Goal: Information Seeking & Learning: Learn about a topic

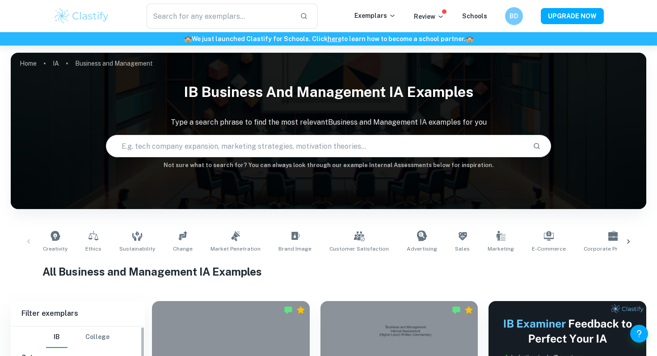
scroll to position [233, 0]
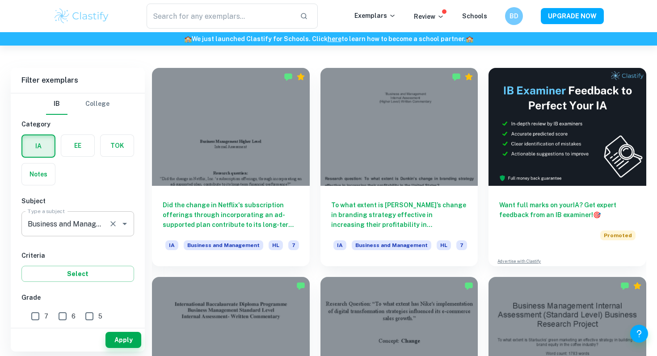
click at [89, 230] on input "Business and Management" at bounding box center [65, 223] width 80 height 17
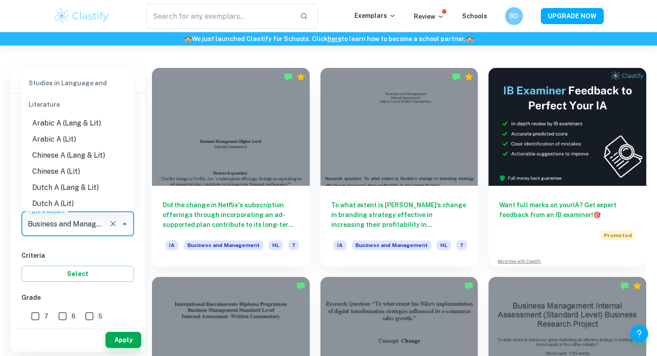
scroll to position [746, 0]
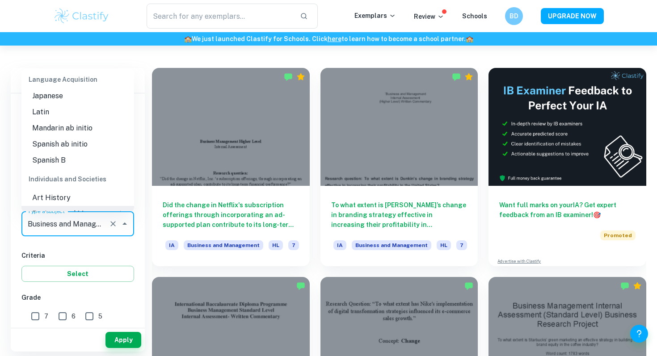
click at [104, 247] on div "IB College Category IA EE TOK Notes Subject Type a subject Business and Managem…" at bounding box center [78, 351] width 134 height 517
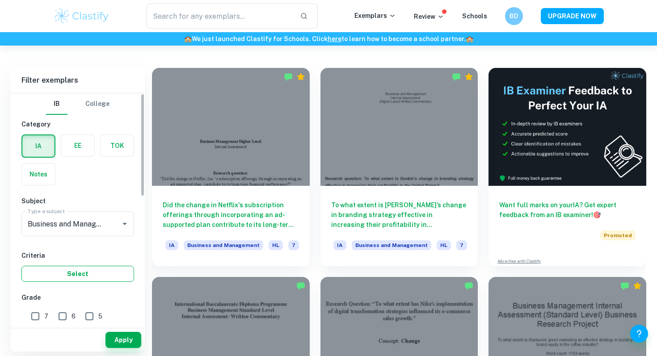
scroll to position [55, 0]
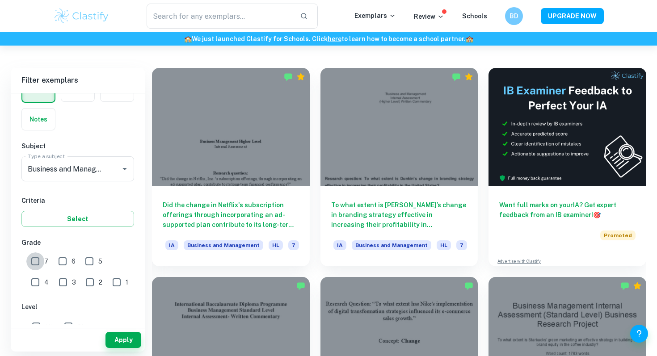
click at [37, 260] on input "7" at bounding box center [35, 262] width 18 height 18
checkbox input "true"
click at [61, 261] on input "6" at bounding box center [63, 262] width 18 height 18
checkbox input "true"
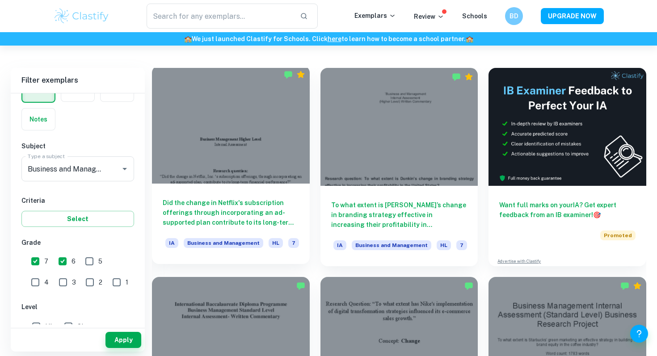
click at [260, 203] on h6 "Did the change in Netflix's subscription offerings through incorporating an ad-…" at bounding box center [231, 213] width 136 height 30
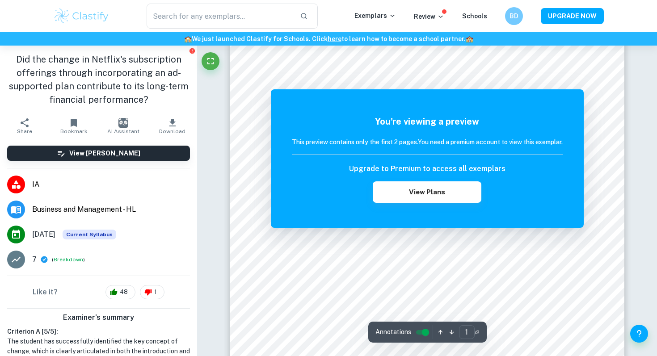
scroll to position [2, 0]
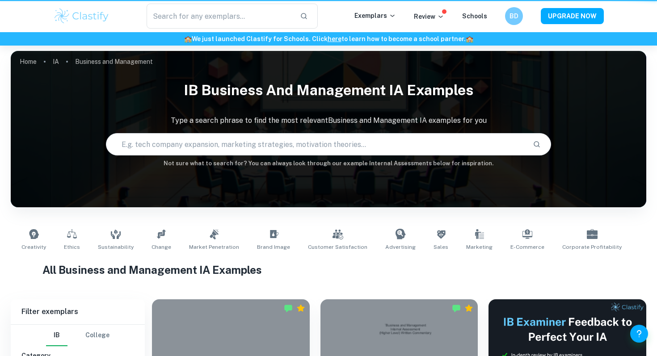
scroll to position [233, 0]
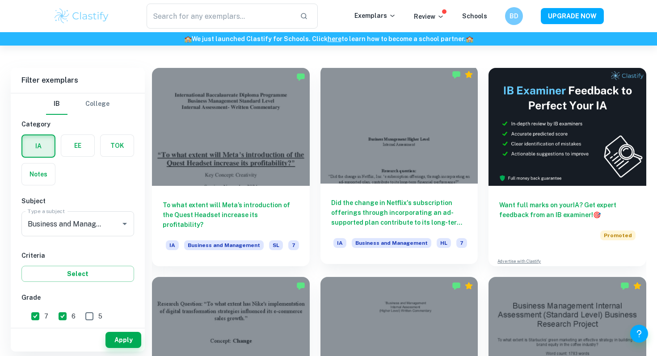
click at [414, 208] on h6 "Did the change in Netflix's subscription offerings through incorporating an ad-…" at bounding box center [399, 213] width 136 height 30
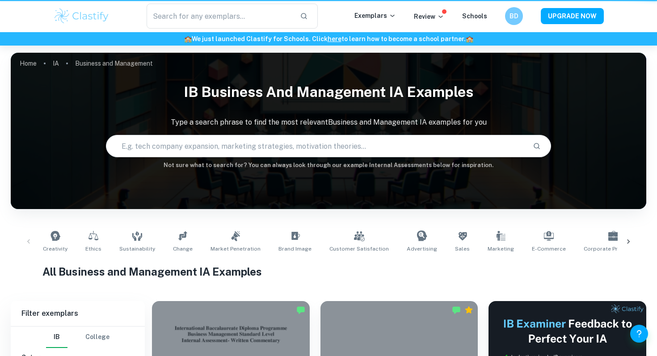
scroll to position [233, 0]
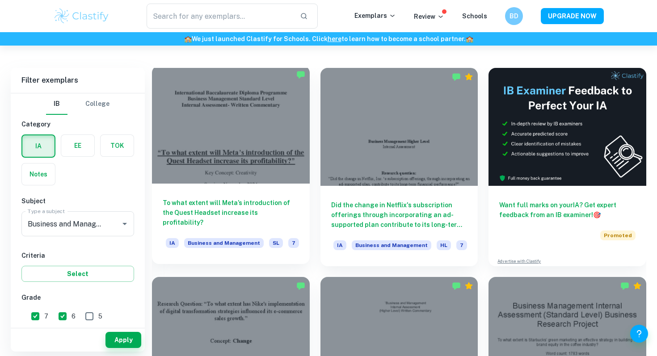
click at [268, 199] on h6 "To what extent will Meta’s introduction of the Quest Headset increase its profi…" at bounding box center [231, 213] width 136 height 30
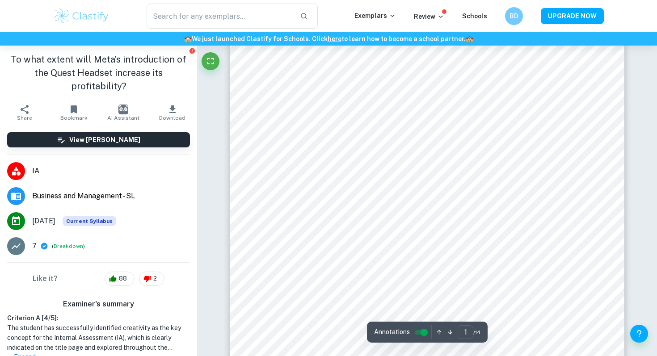
scroll to position [57, 0]
type input "1"
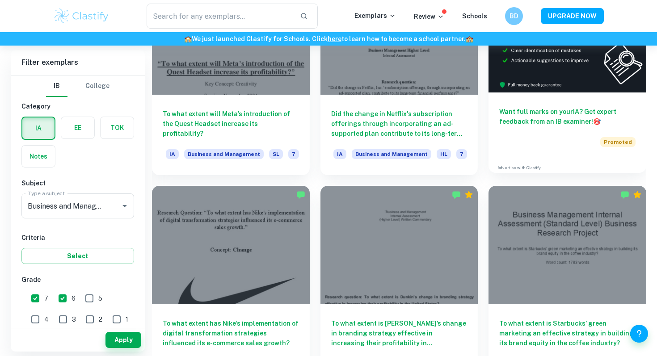
scroll to position [388, 0]
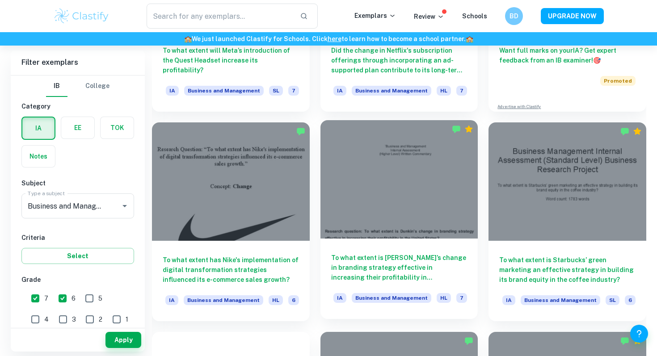
click at [348, 260] on h6 "To what extent is [PERSON_NAME]’s change in branding strategy effective in incr…" at bounding box center [399, 268] width 136 height 30
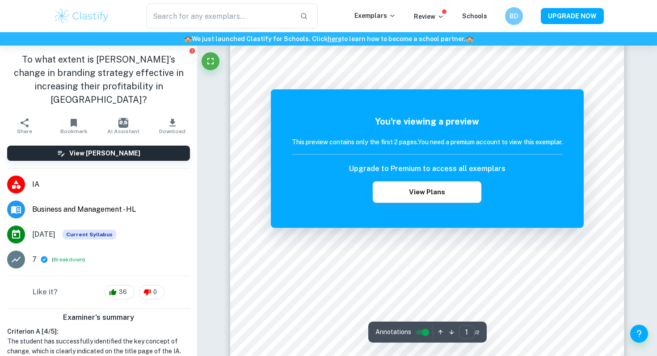
scroll to position [215, 0]
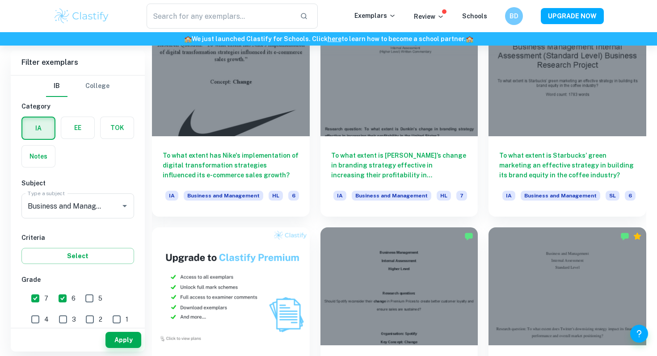
scroll to position [496, 0]
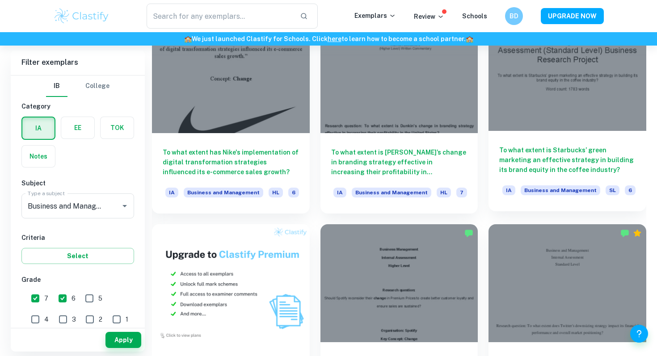
click at [591, 160] on h6 "To what extent is Starbucks’ green marketing an effective strategy in building …" at bounding box center [567, 160] width 136 height 30
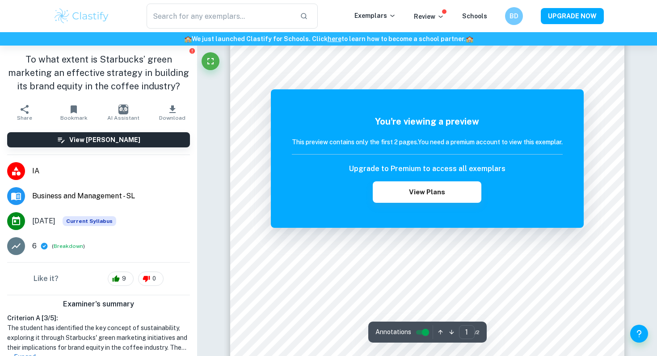
scroll to position [274, 0]
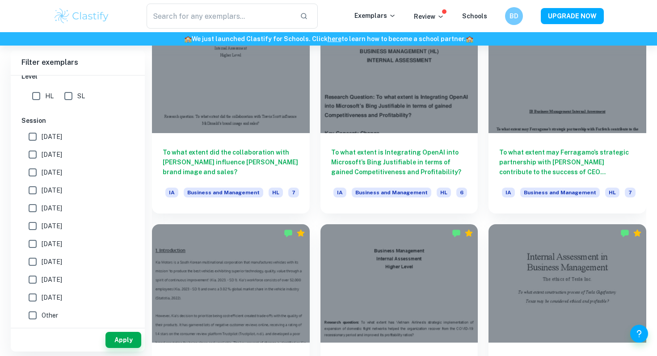
scroll to position [1176, 0]
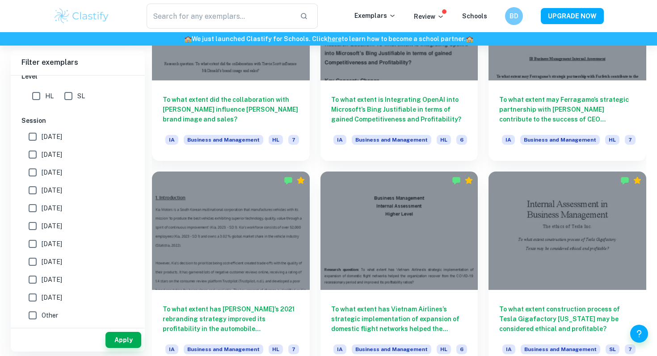
click at [60, 134] on span "[DATE]" at bounding box center [52, 137] width 21 height 10
click at [42, 134] on input "[DATE]" at bounding box center [33, 137] width 18 height 18
checkbox input "true"
click at [126, 336] on button "Apply" at bounding box center [123, 340] width 36 height 16
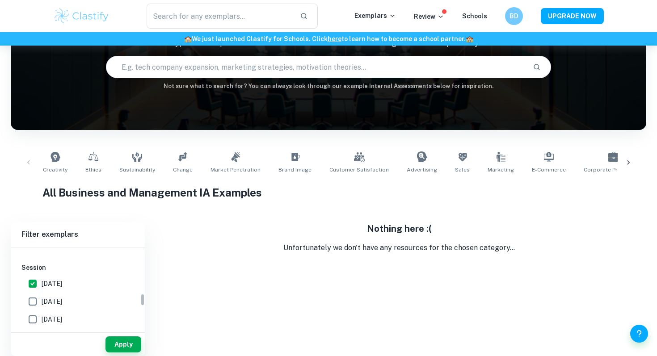
scroll to position [295, 0]
click at [50, 305] on label "[DATE]" at bounding box center [75, 300] width 103 height 18
click at [42, 305] on input "[DATE]" at bounding box center [33, 300] width 18 height 18
checkbox input "true"
click at [45, 285] on span "[DATE]" at bounding box center [52, 282] width 21 height 10
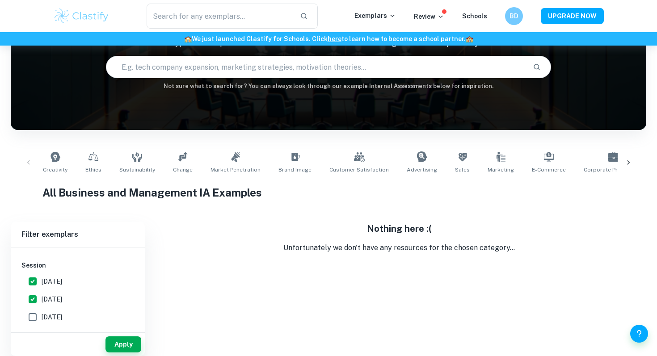
click at [42, 285] on input "[DATE]" at bounding box center [33, 282] width 18 height 18
checkbox input "false"
click at [134, 346] on button "Apply" at bounding box center [123, 345] width 36 height 16
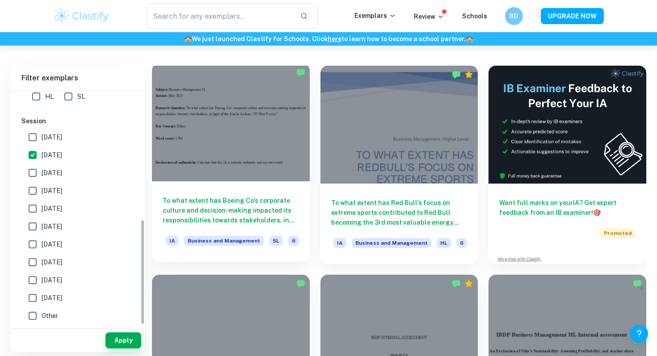
scroll to position [236, 0]
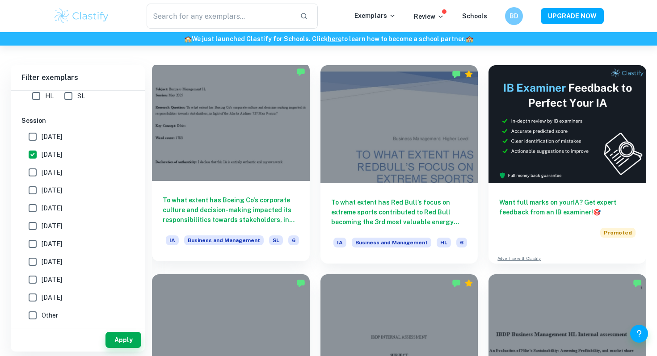
click at [228, 199] on h6 "To what extent has Boeing Co's corporate culture and decision-making impacted i…" at bounding box center [231, 210] width 136 height 30
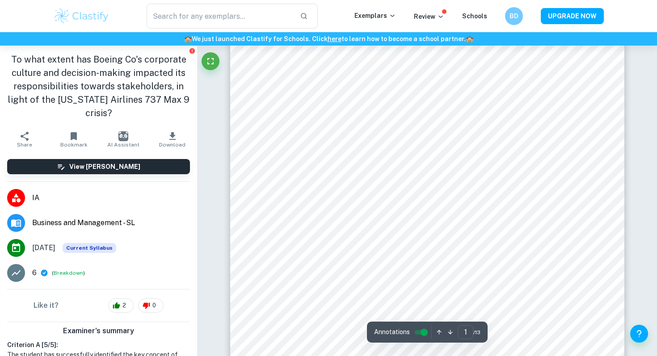
scroll to position [27, 0]
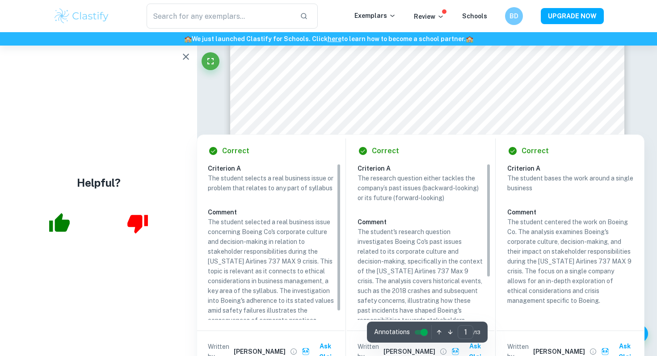
click at [375, 120] on div at bounding box center [458, 118] width 240 height 12
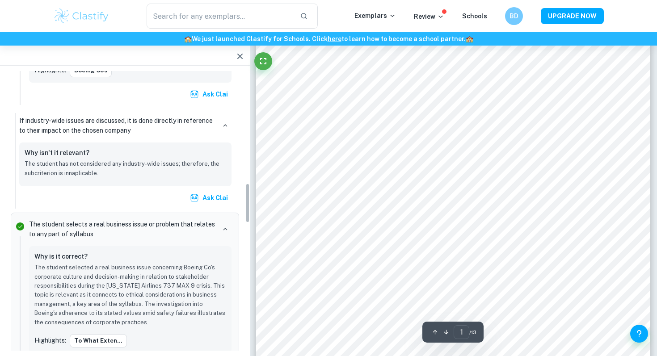
scroll to position [789, 0]
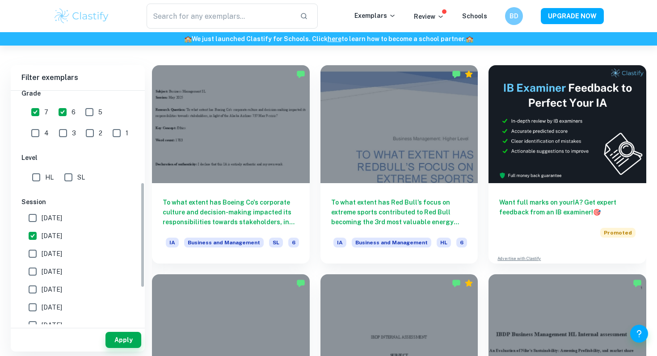
scroll to position [202, 0]
click at [33, 235] on input "[DATE]" at bounding box center [33, 235] width 18 height 18
checkbox input "false"
click at [38, 173] on input "HL" at bounding box center [36, 177] width 18 height 18
checkbox input "true"
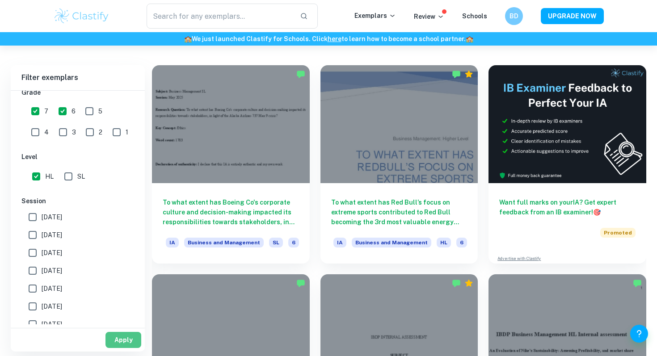
click at [127, 335] on button "Apply" at bounding box center [123, 340] width 36 height 16
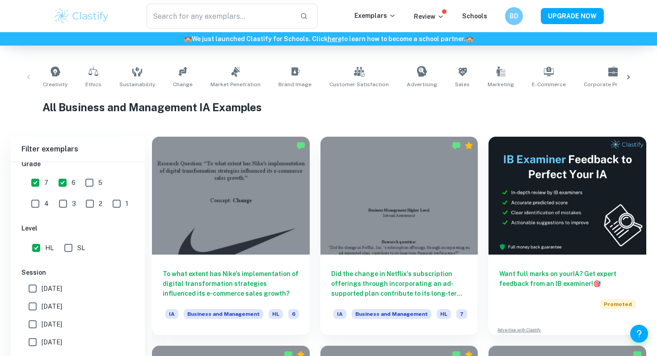
scroll to position [236, 0]
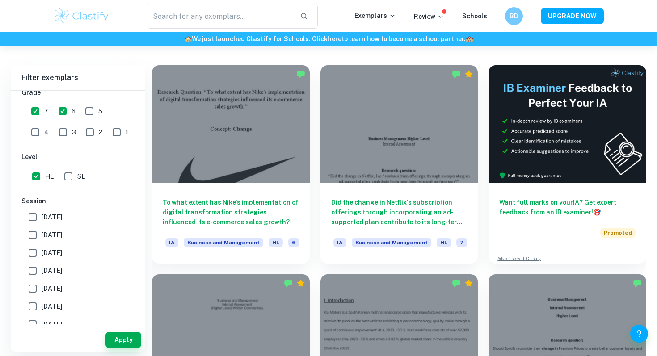
drag, startPoint x: 162, startPoint y: 199, endPoint x: 505, endPoint y: 1, distance: 396.5
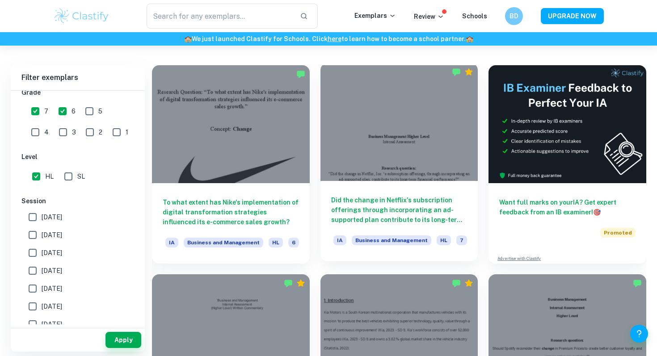
click at [399, 215] on h6 "Did the change in Netflix's subscription offerings through incorporating an ad-…" at bounding box center [399, 210] width 136 height 30
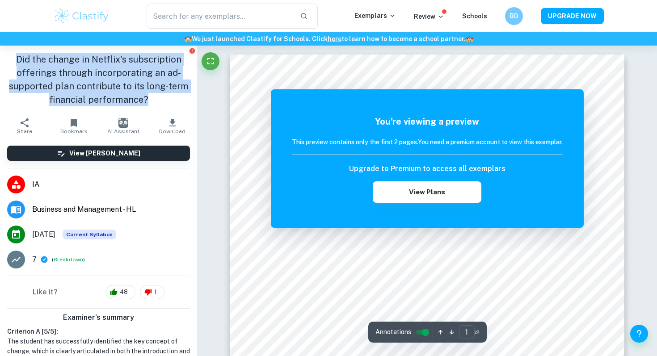
drag, startPoint x: 18, startPoint y: 57, endPoint x: 162, endPoint y: 100, distance: 150.6
click at [163, 100] on h1 "Did the change in Netflix's subscription offerings through incorporating an ad-…" at bounding box center [98, 80] width 183 height 54
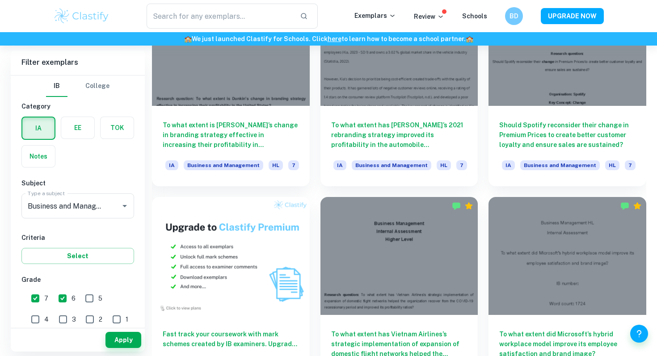
scroll to position [524, 0]
